Goal: Find specific page/section: Find specific page/section

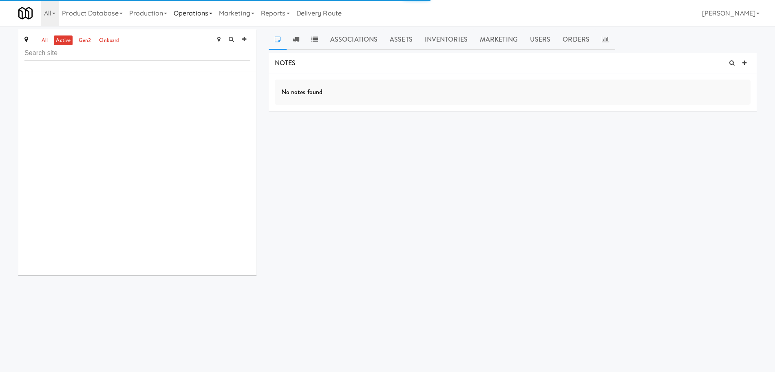
click at [206, 12] on link "Operations" at bounding box center [192, 13] width 45 height 26
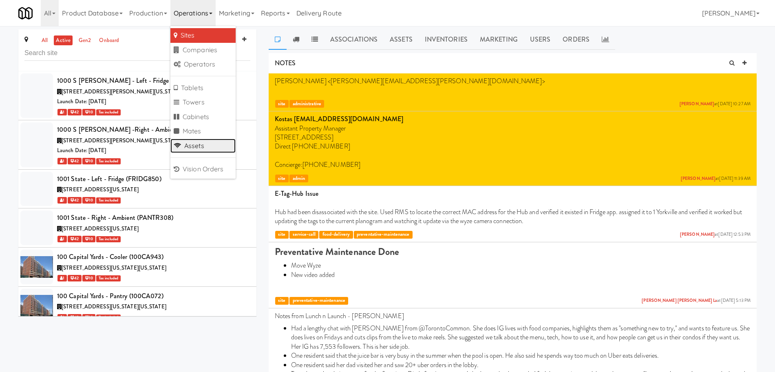
click at [213, 140] on link "Assets" at bounding box center [202, 146] width 65 height 15
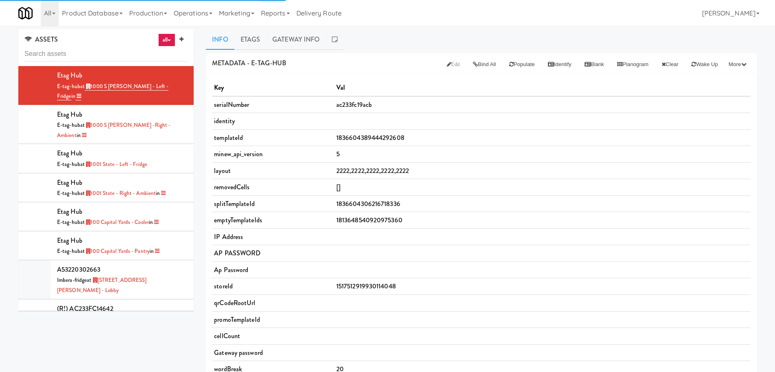
click at [121, 55] on input "text" at bounding box center [105, 53] width 163 height 15
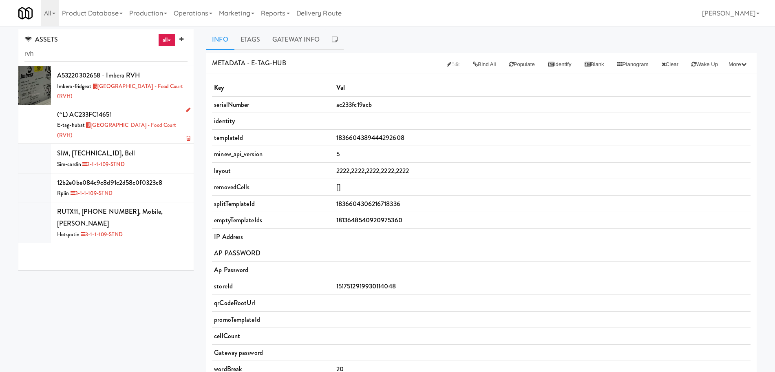
type input "rvh"
click at [159, 136] on div "E-tag-hub at [GEOGRAPHIC_DATA] - Food Court (RVH)" at bounding box center [122, 130] width 130 height 20
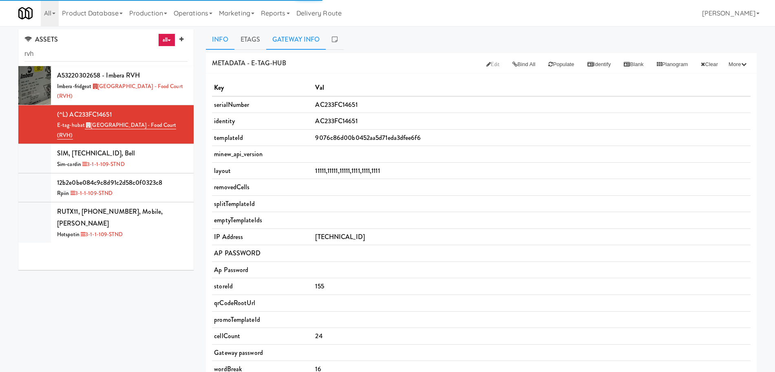
click at [296, 36] on link "Gateway Info" at bounding box center [296, 39] width 60 height 20
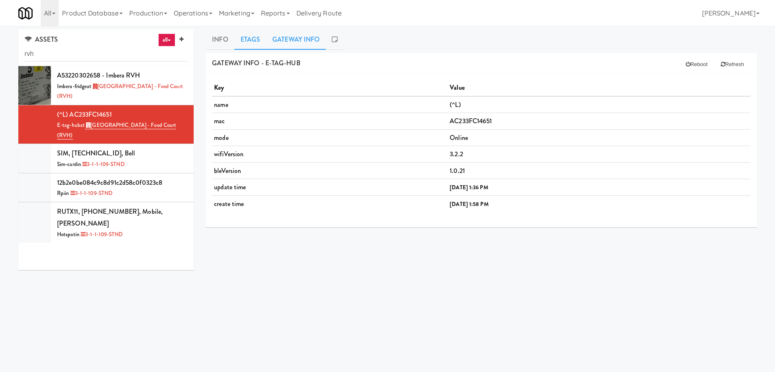
click at [257, 40] on link "Etags" at bounding box center [250, 39] width 32 height 20
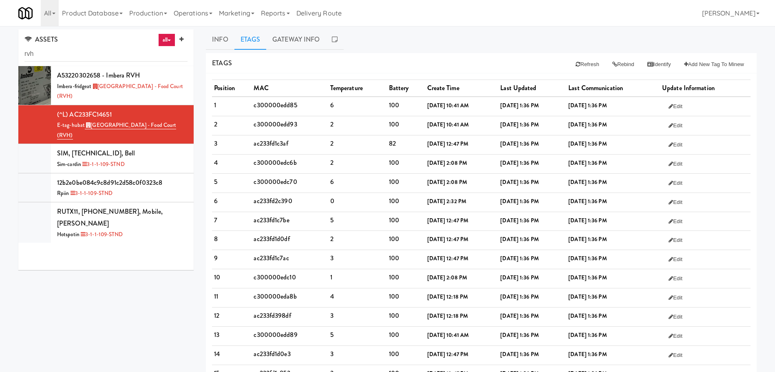
click at [243, 112] on td "1" at bounding box center [232, 106] width 40 height 19
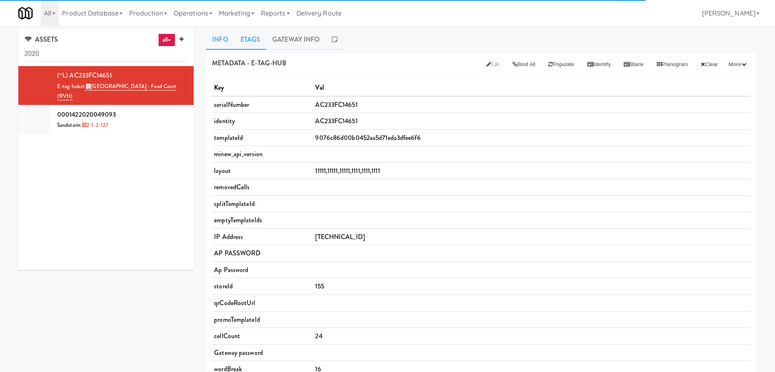
click at [253, 38] on link "Etags" at bounding box center [250, 39] width 32 height 20
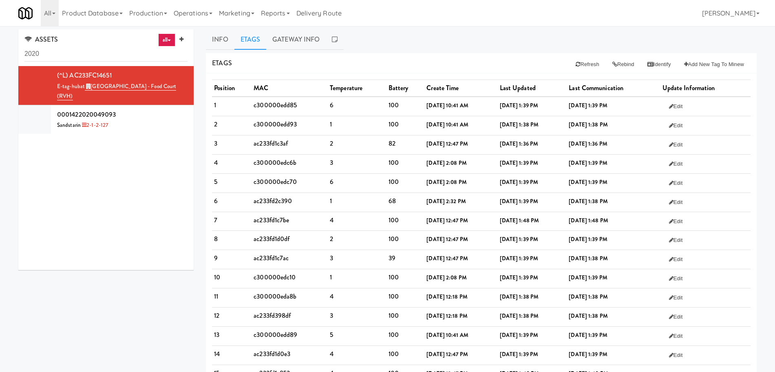
click at [651, 206] on td "Aug 14, 2025, 1:38 PM" at bounding box center [613, 201] width 93 height 19
